Goal: Find specific page/section: Find specific page/section

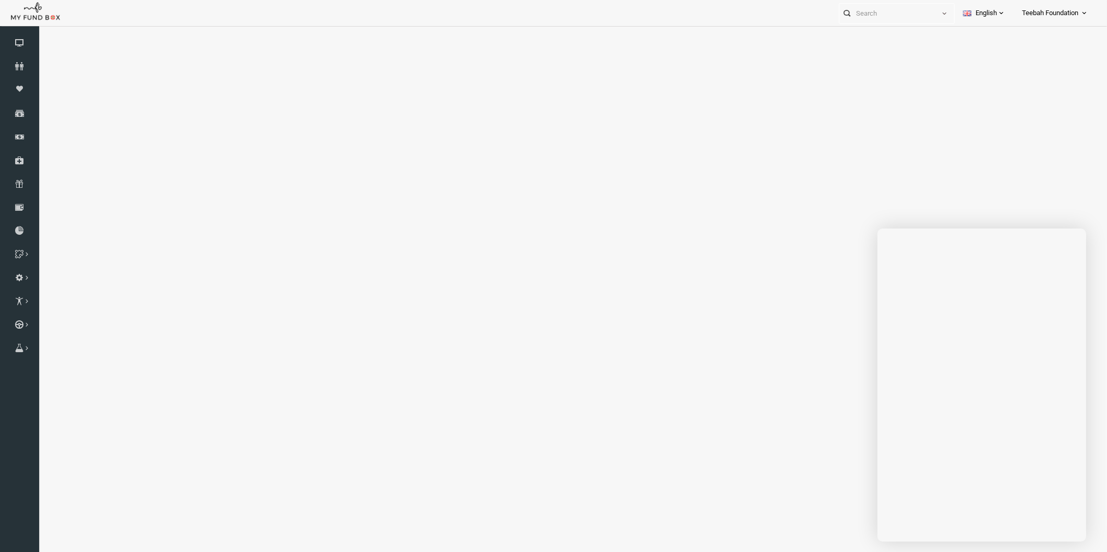
select select "100"
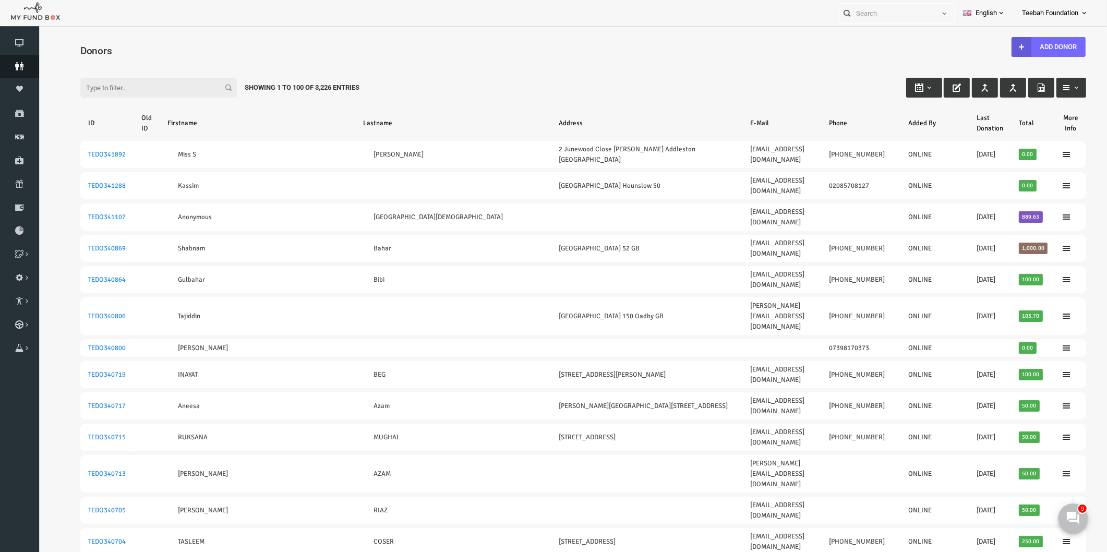
click at [25, 66] on icon at bounding box center [19, 66] width 39 height 8
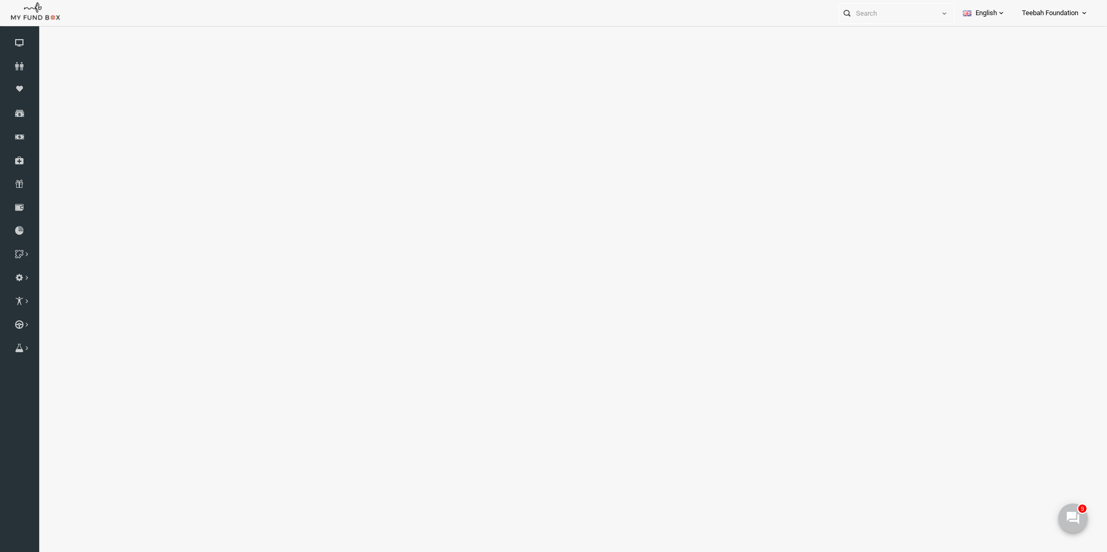
select select "100"
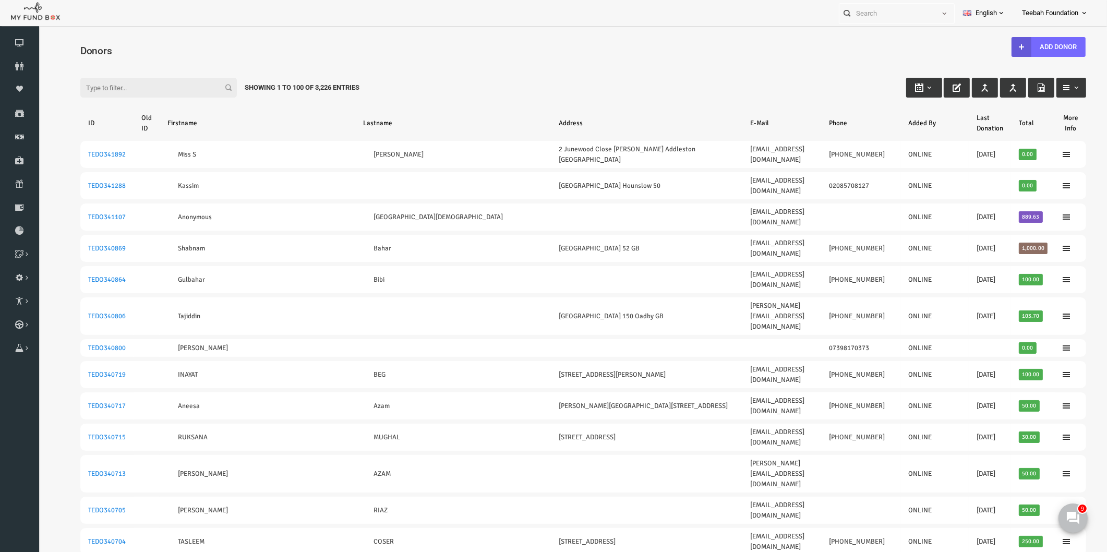
click at [114, 90] on input "Filter:" at bounding box center [137, 88] width 157 height 20
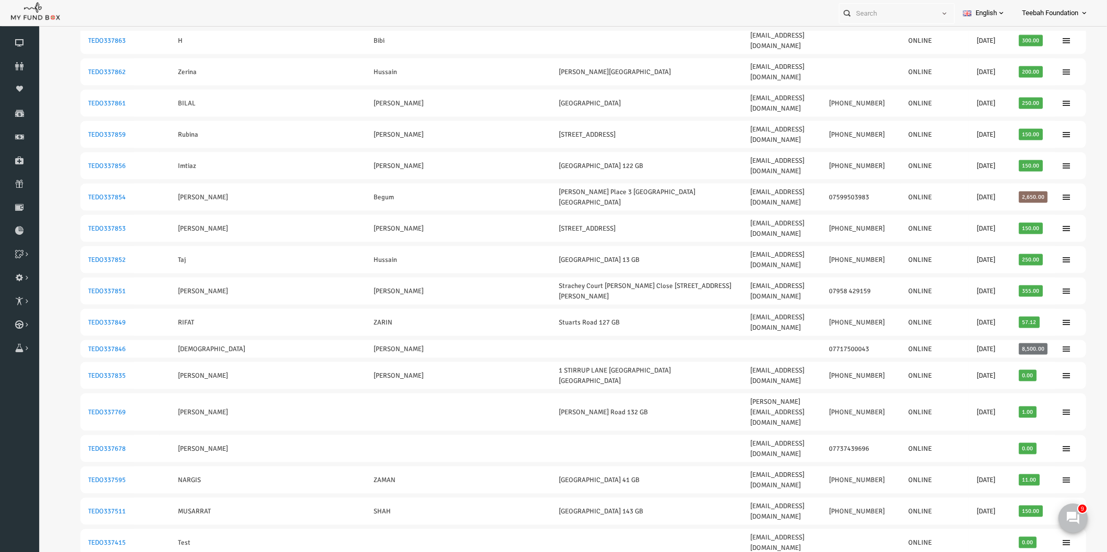
scroll to position [1858, 0]
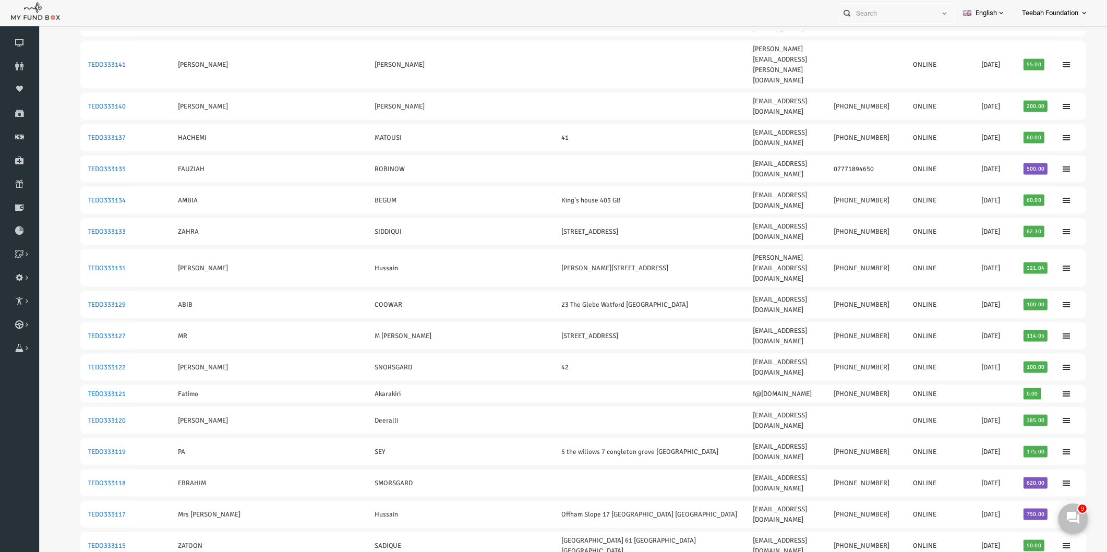
scroll to position [1855, 0]
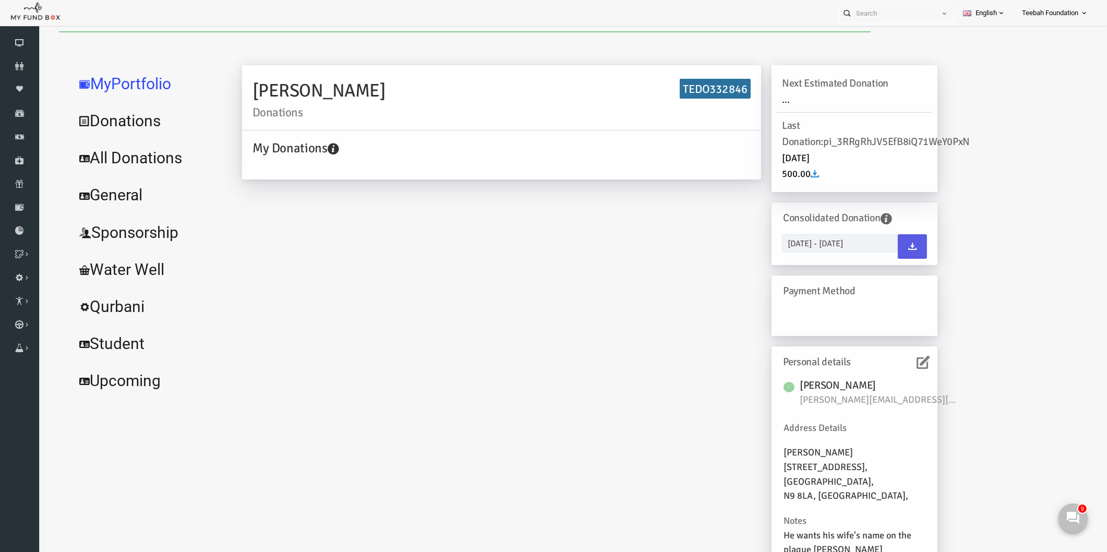
scroll to position [0, 0]
click at [117, 160] on link "All Donations" at bounding box center [127, 158] width 157 height 38
